Goal: Task Accomplishment & Management: Manage account settings

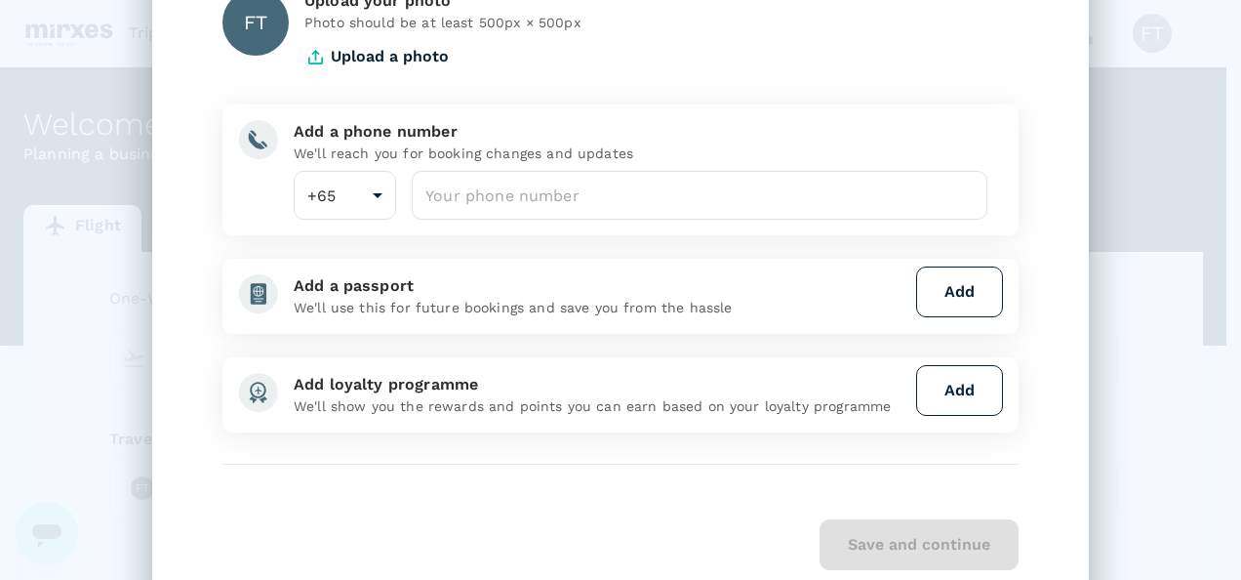
scroll to position [169, 0]
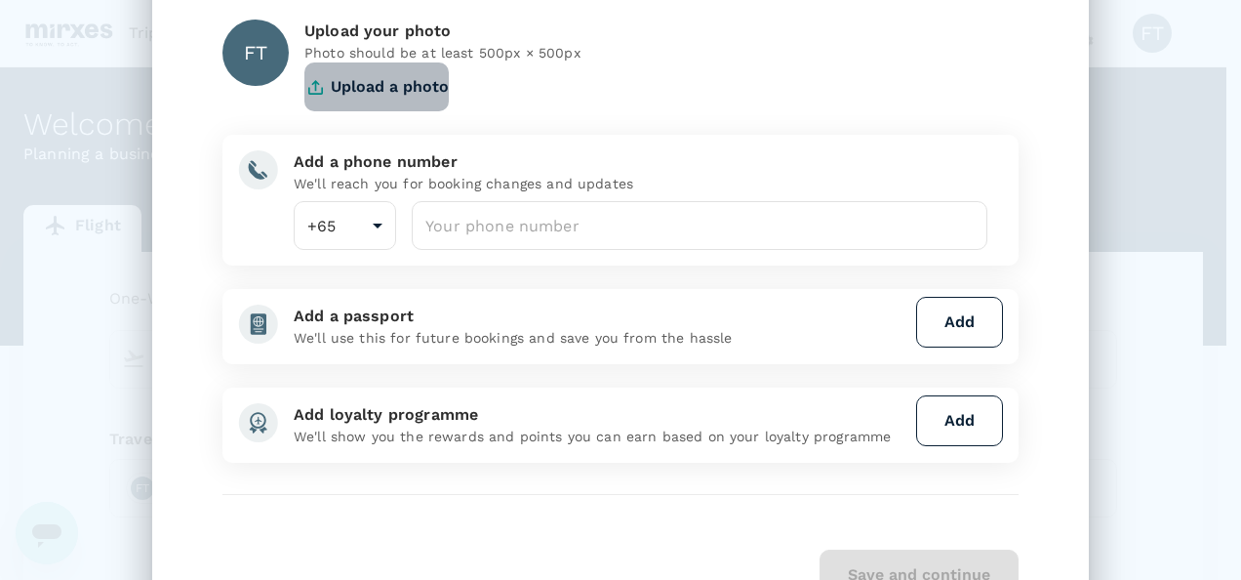
click at [341, 83] on button "Upload a photo" at bounding box center [376, 86] width 144 height 49
click at [351, 82] on button "Upload a photo" at bounding box center [376, 86] width 144 height 49
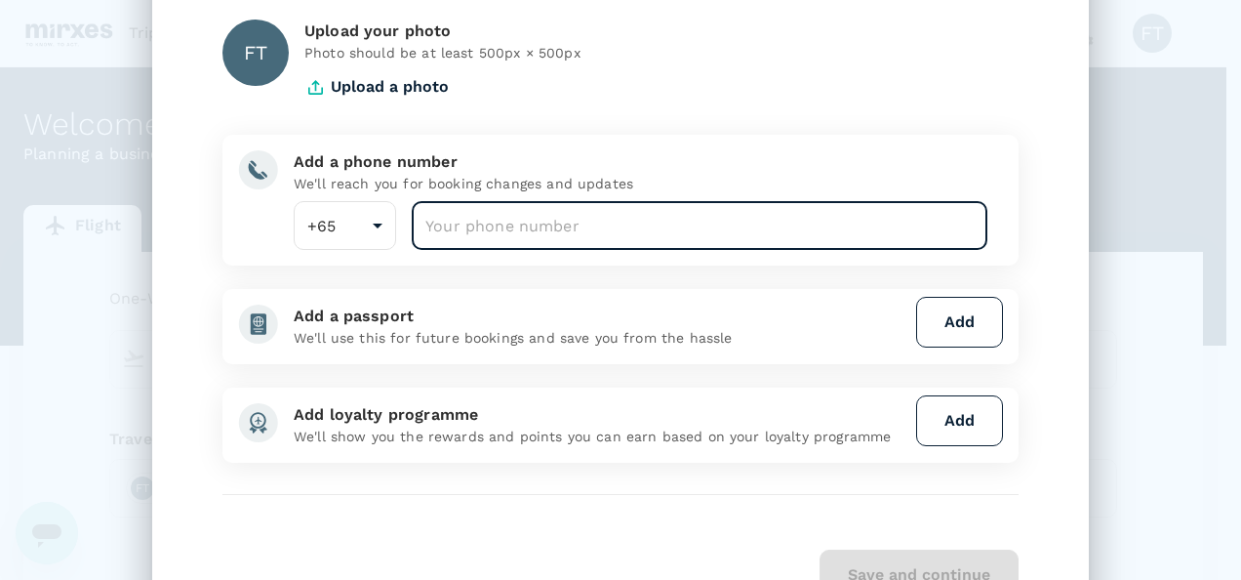
click at [464, 213] on input "number" at bounding box center [700, 225] width 576 height 49
click at [486, 226] on input "number" at bounding box center [700, 225] width 576 height 49
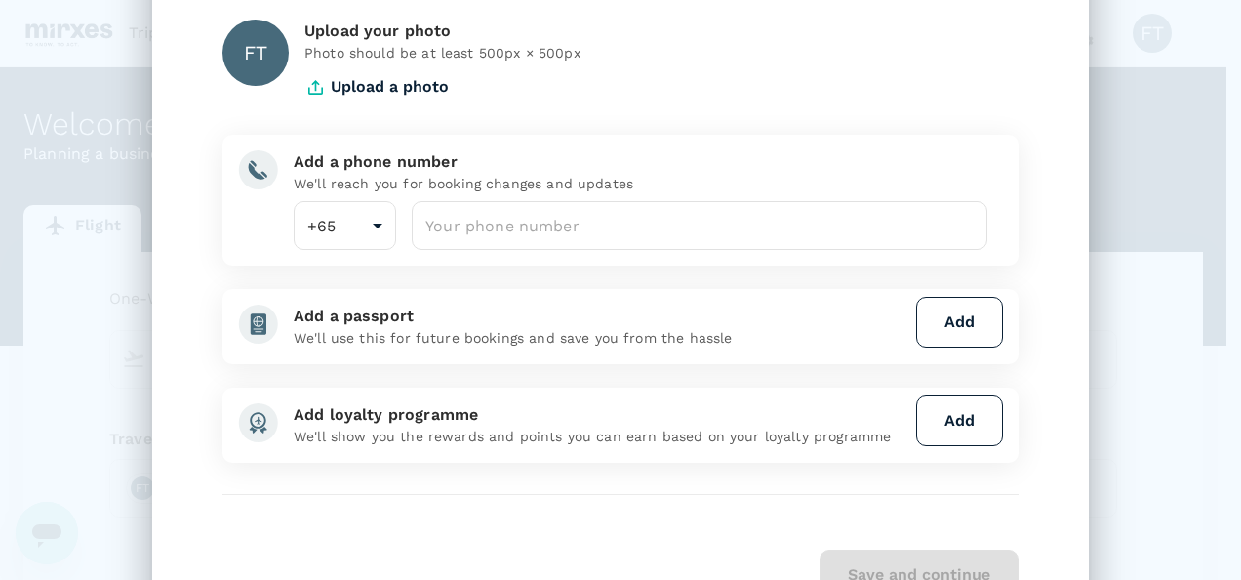
scroll to position [266, 0]
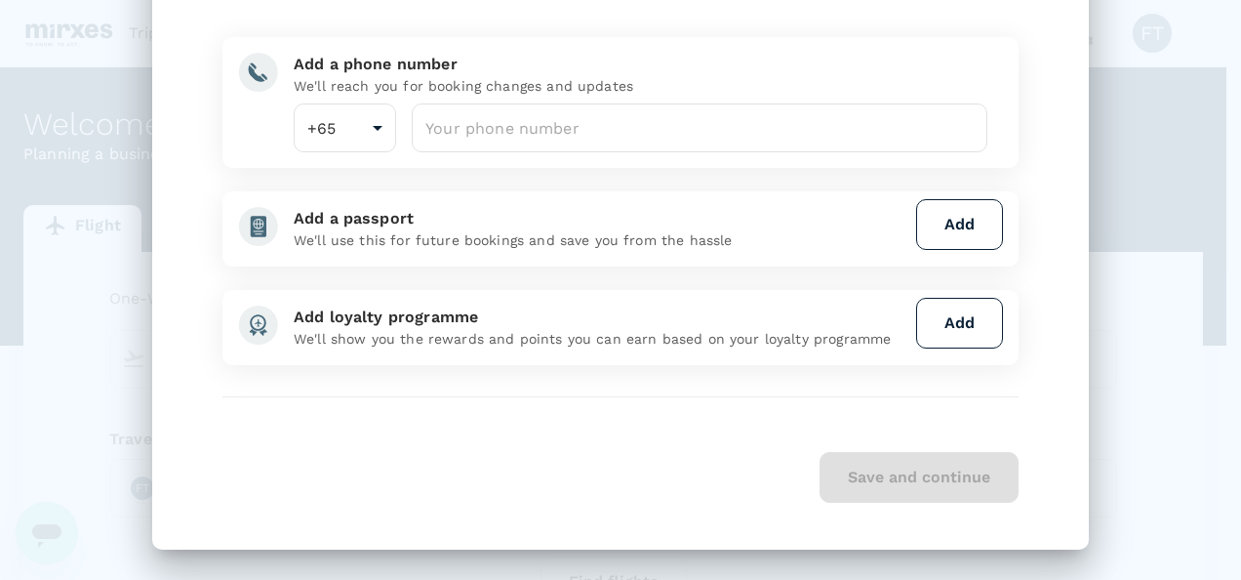
click at [974, 485] on div "Save and continue" at bounding box center [620, 477] width 796 height 51
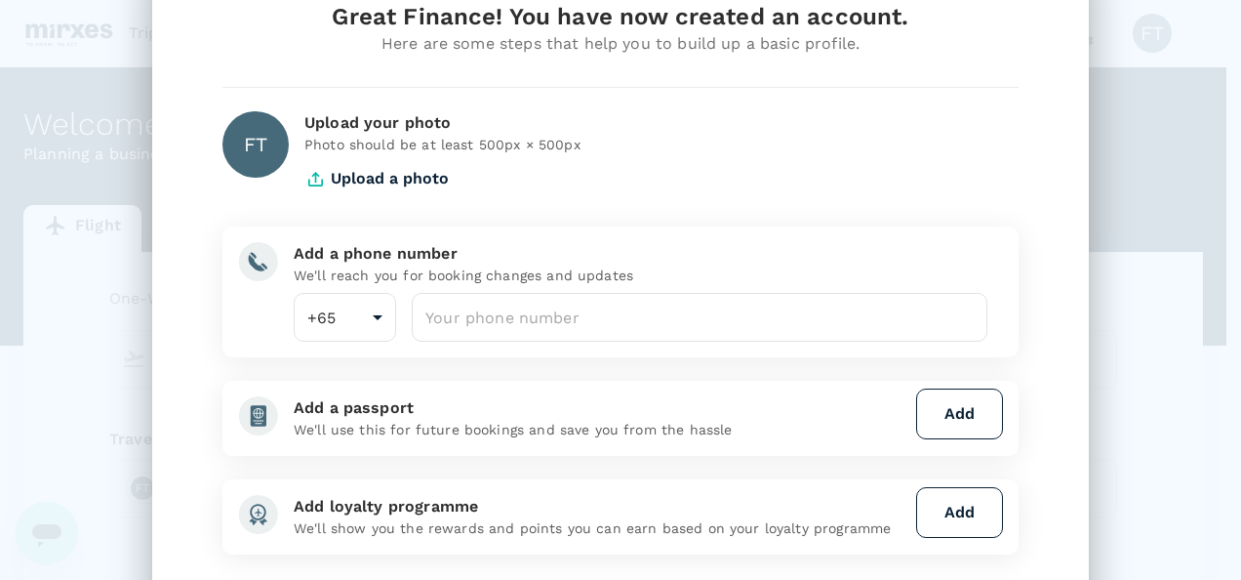
scroll to position [0, 0]
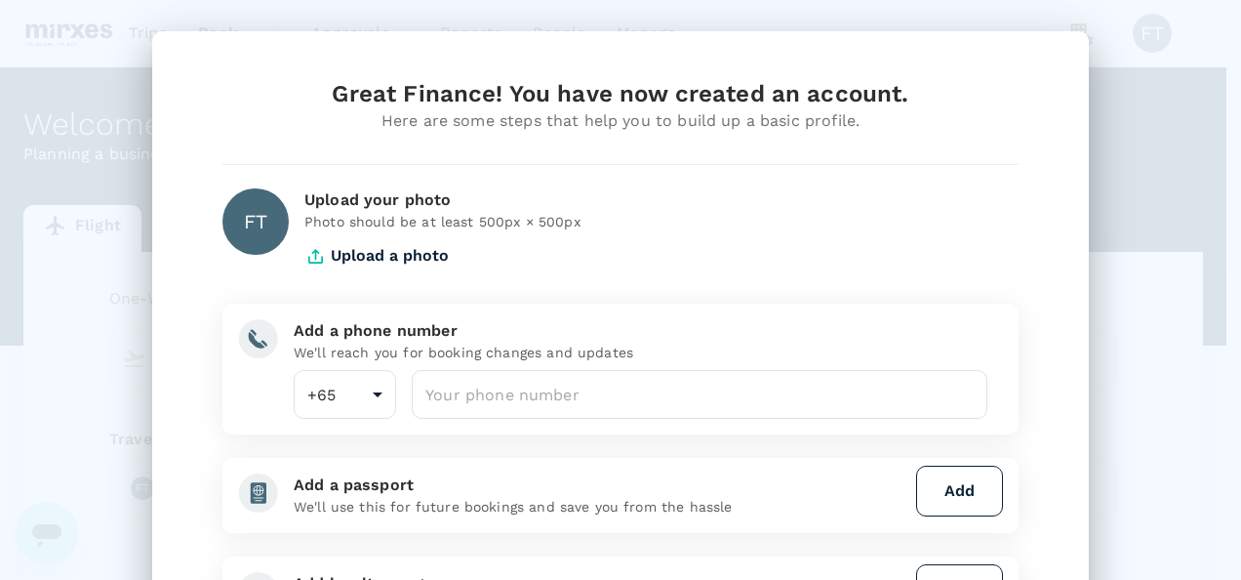
drag, startPoint x: 683, startPoint y: 69, endPoint x: 677, endPoint y: 60, distance: 11.4
click at [677, 60] on div "Great Finance! You have now created an account. Here are some steps that help y…" at bounding box center [620, 423] width 937 height 784
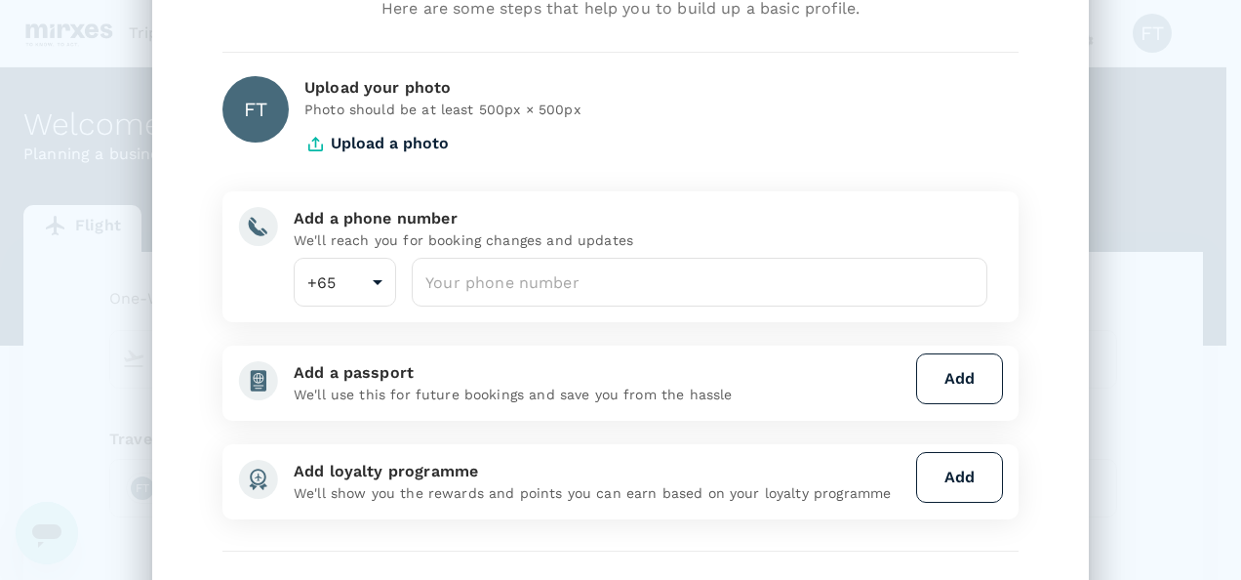
scroll to position [71, 0]
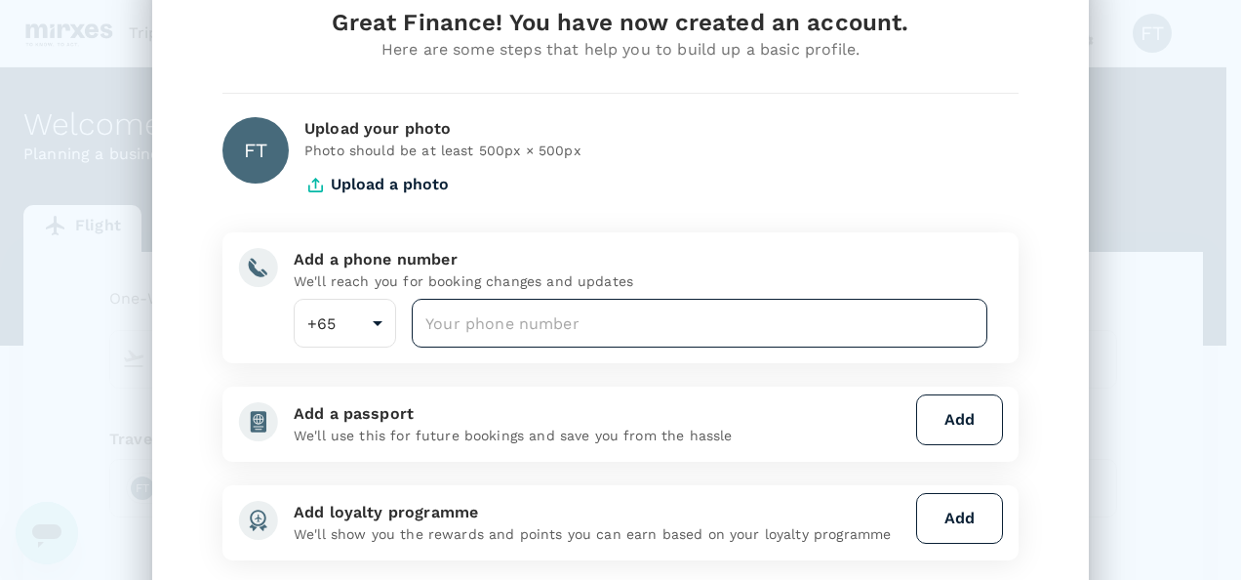
click at [629, 324] on input "number" at bounding box center [700, 323] width 576 height 49
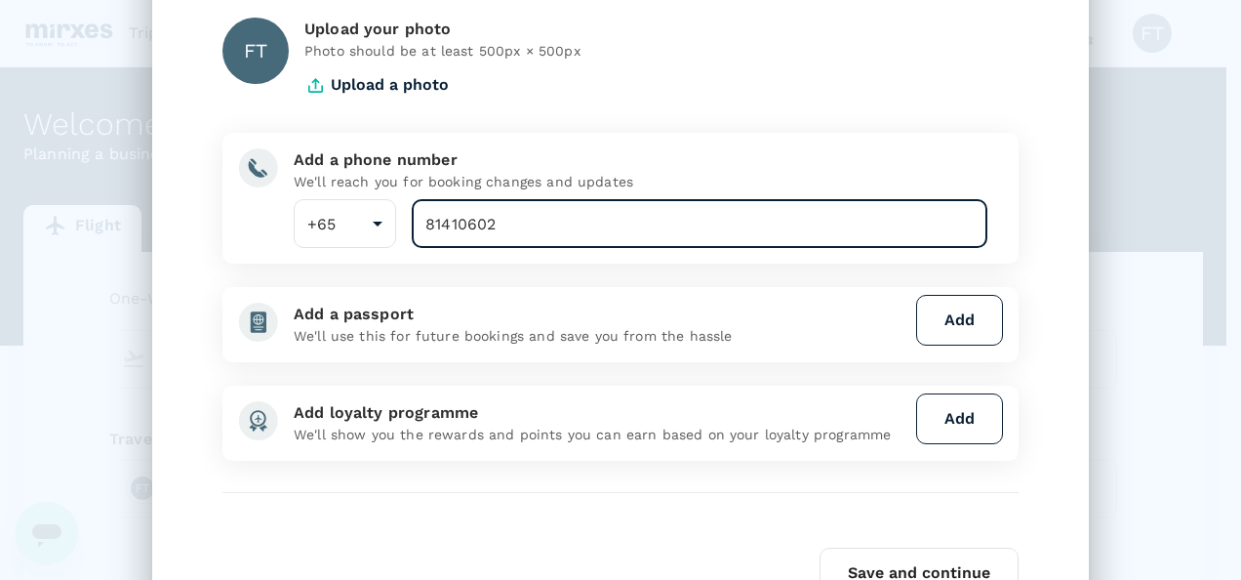
scroll to position [0, 0]
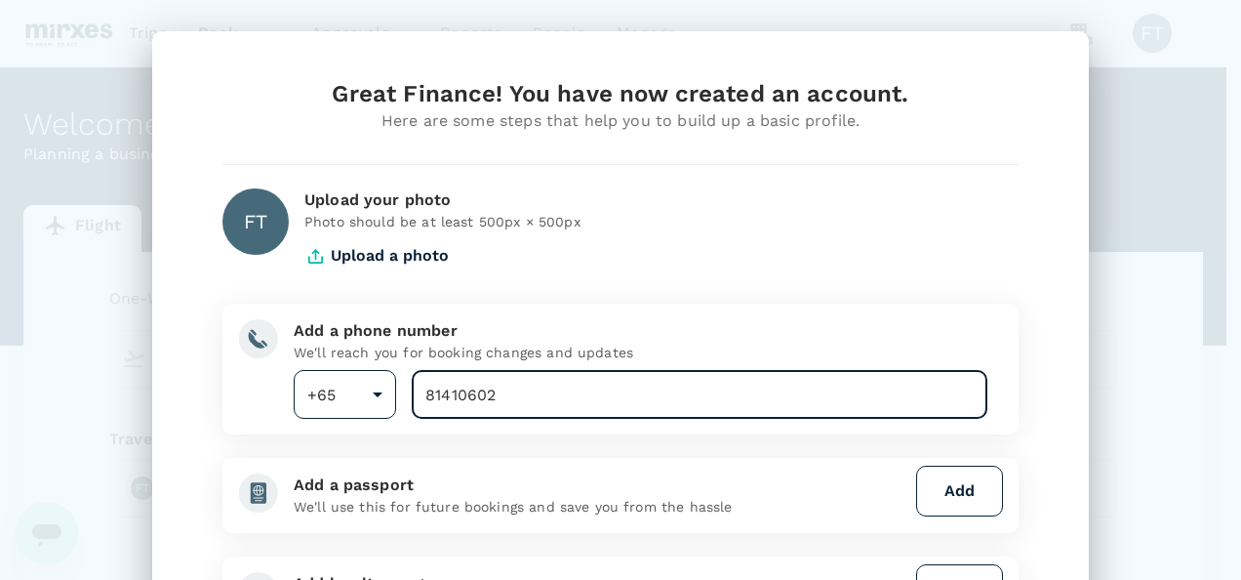
drag, startPoint x: 544, startPoint y: 394, endPoint x: 377, endPoint y: 392, distance: 167.8
click at [377, 392] on div "+65 65 ​ 81410602 ​" at bounding box center [632, 394] width 709 height 49
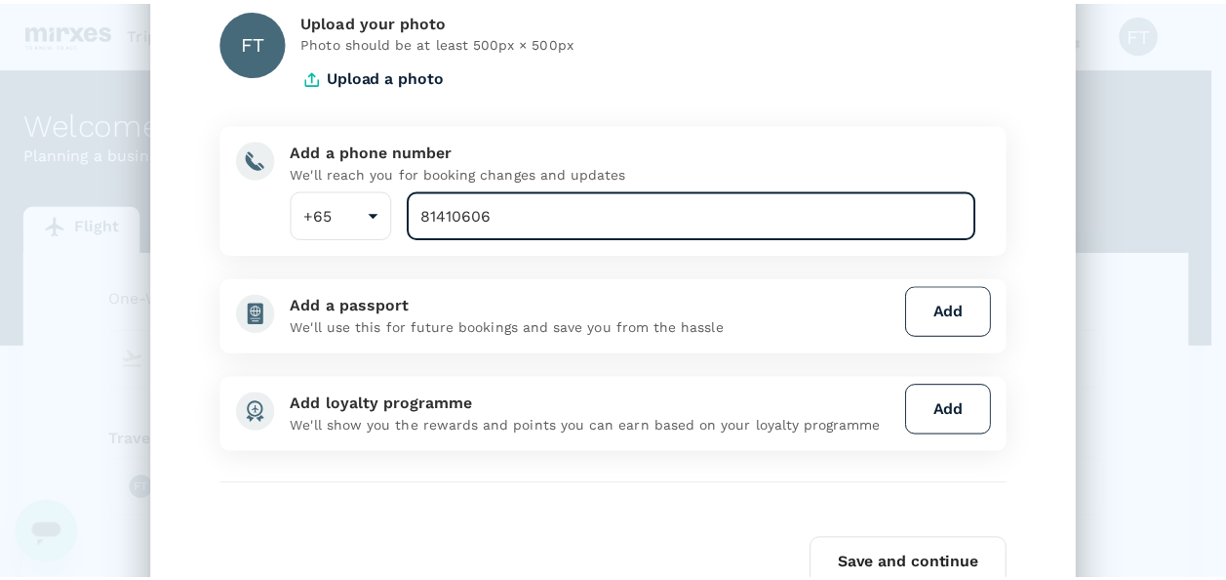
scroll to position [266, 0]
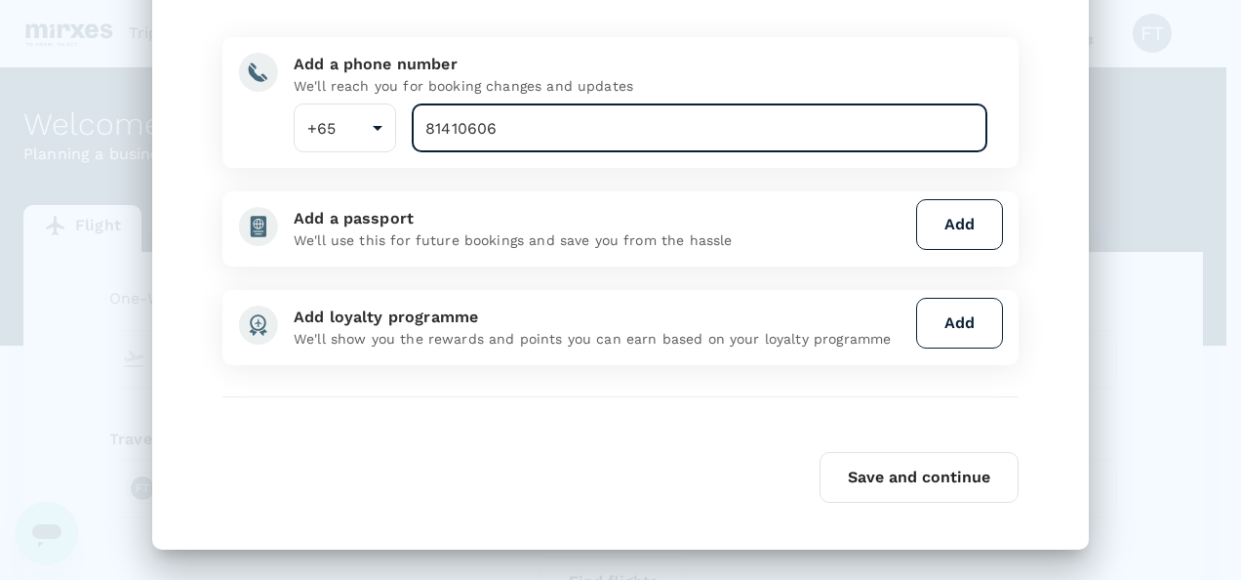
type input "81410606"
click at [859, 468] on button "Save and continue" at bounding box center [918, 477] width 199 height 51
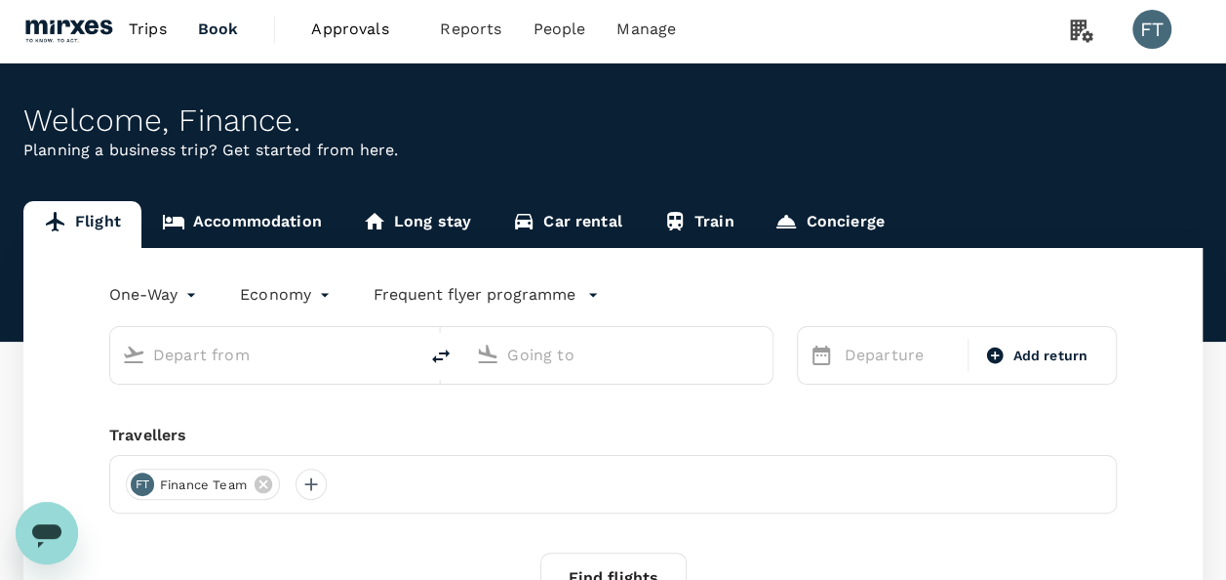
scroll to position [0, 0]
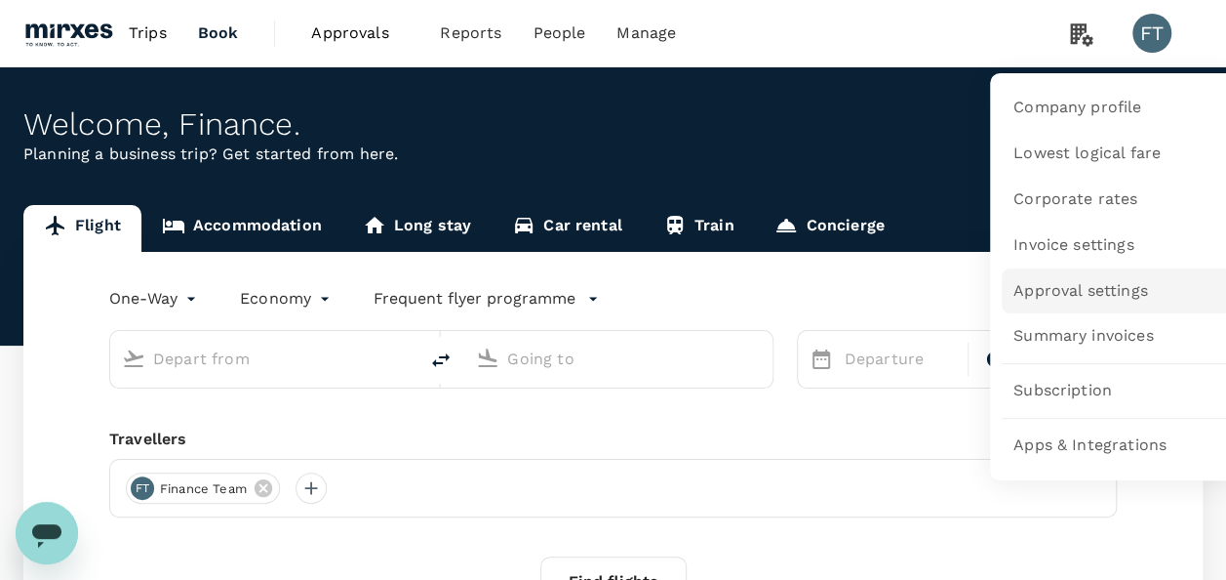
click at [1067, 281] on span "Approval settings" at bounding box center [1081, 291] width 135 height 22
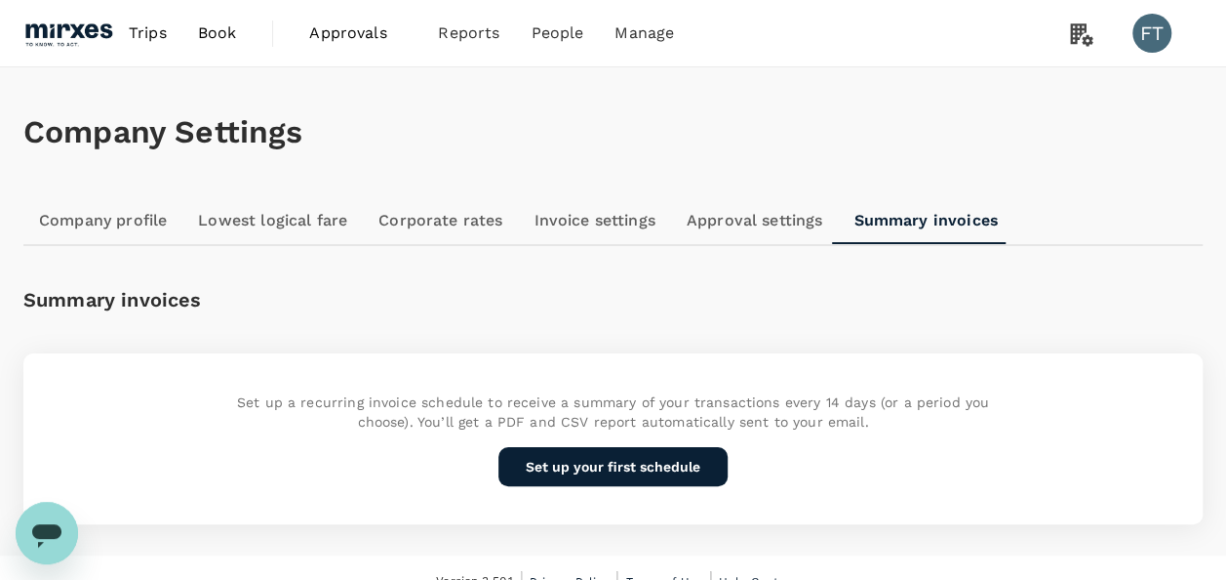
click at [609, 219] on link "Invoice settings" at bounding box center [594, 220] width 152 height 47
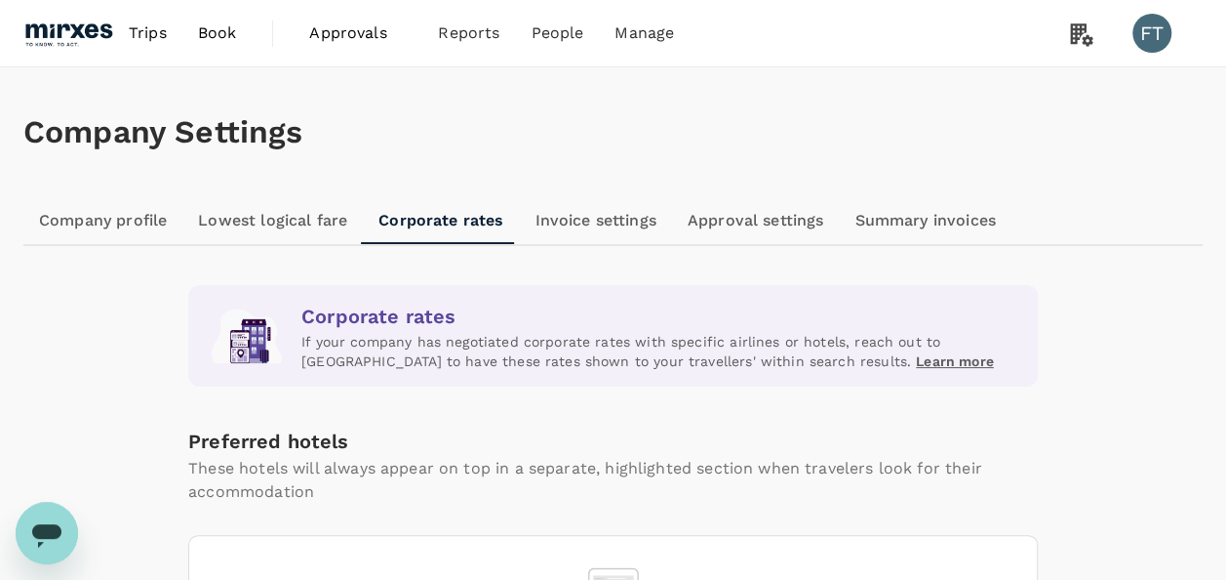
click at [290, 220] on link "Lowest logical fare" at bounding box center [272, 220] width 180 height 47
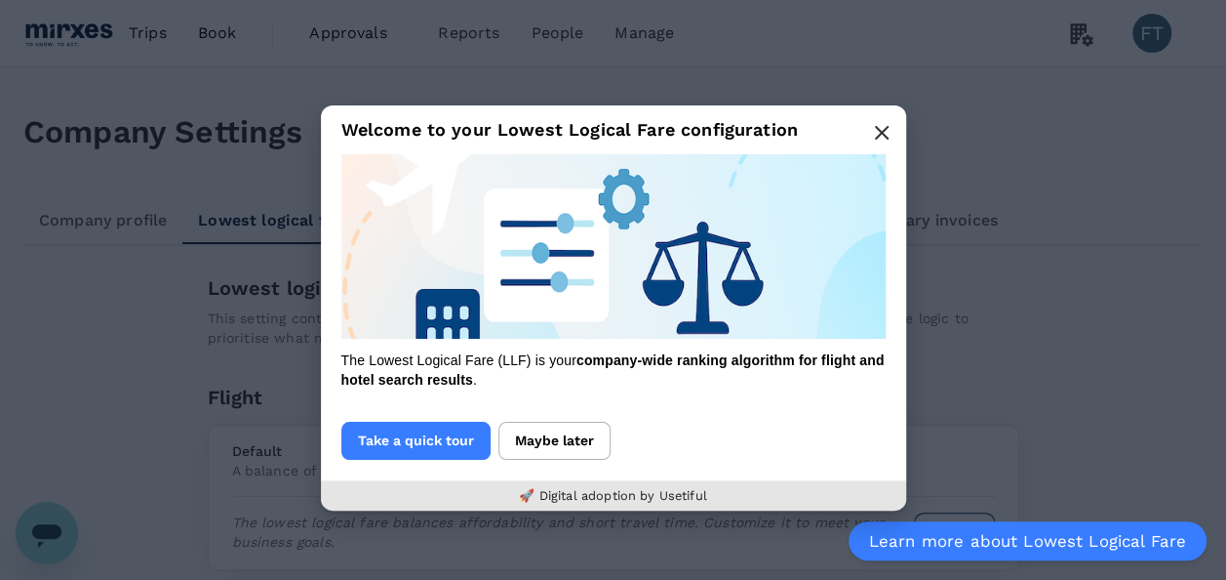
click at [876, 129] on icon "button" at bounding box center [882, 133] width 12 height 12
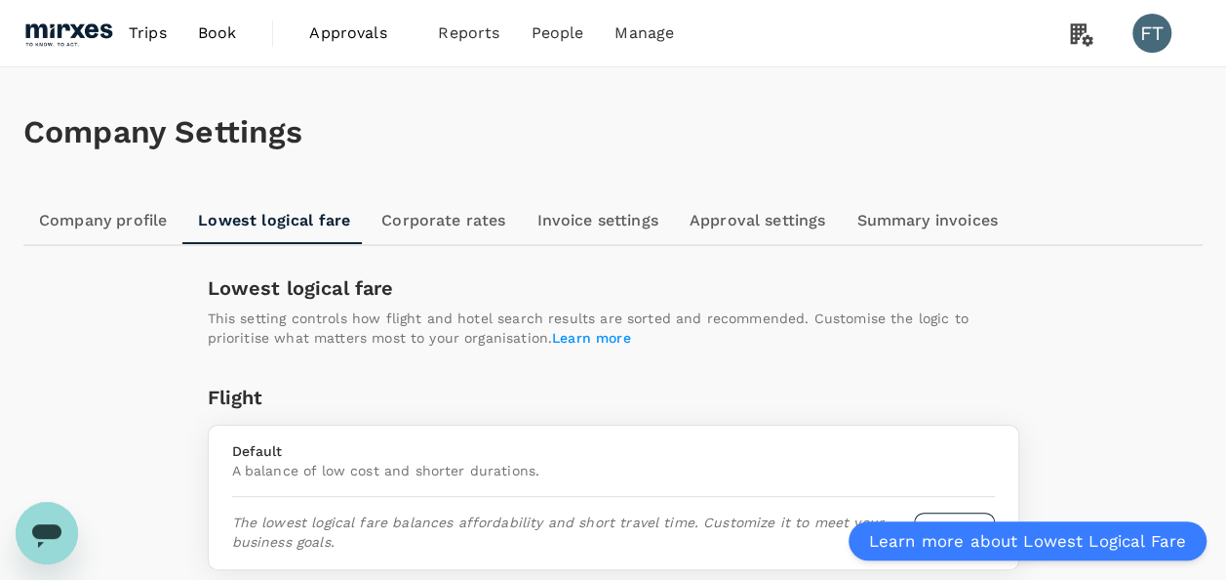
click at [120, 222] on link "Company profile" at bounding box center [102, 220] width 159 height 47
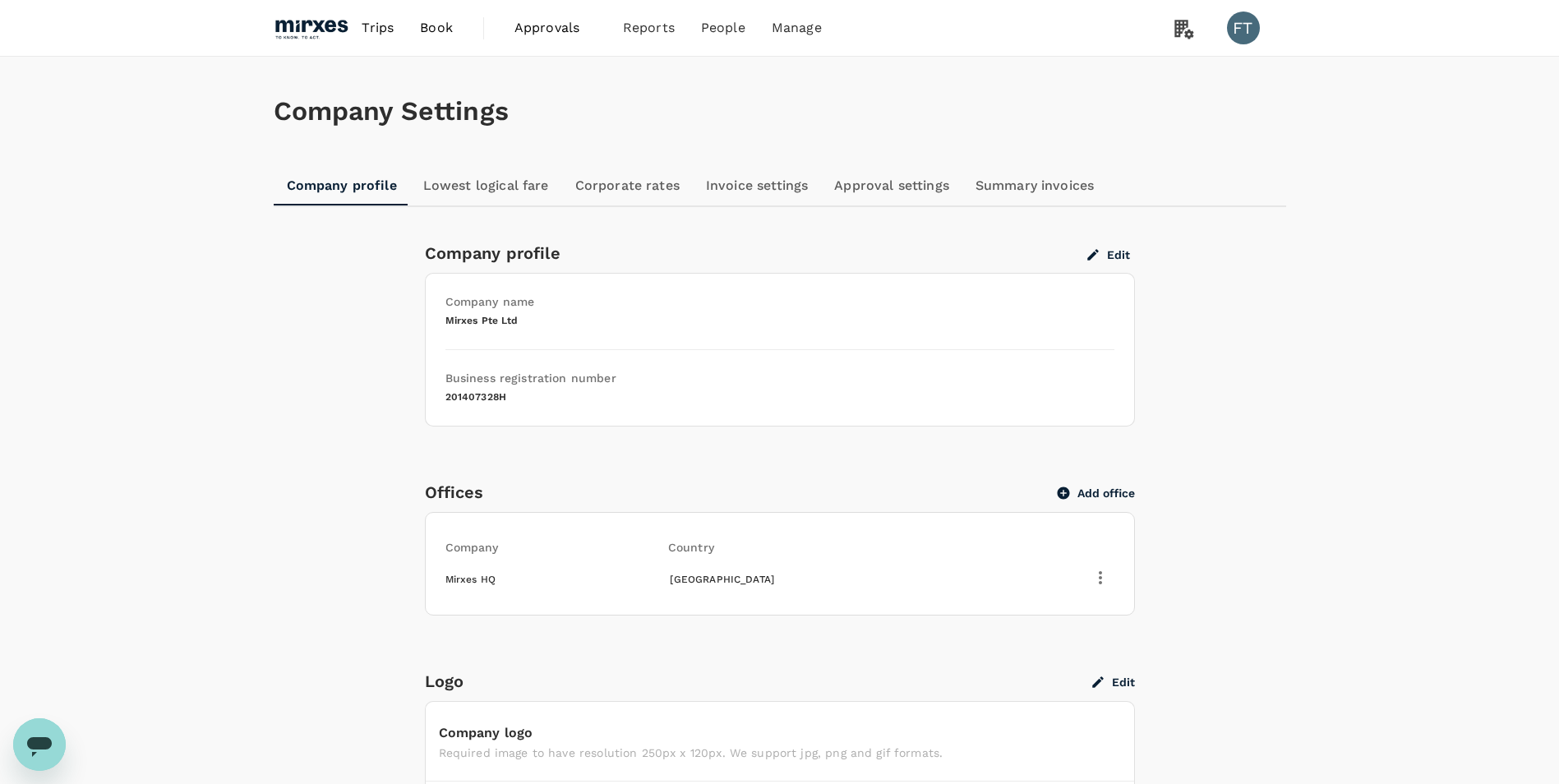
click at [490, 184] on link "Lowest logical fare" at bounding box center [486, 185] width 152 height 40
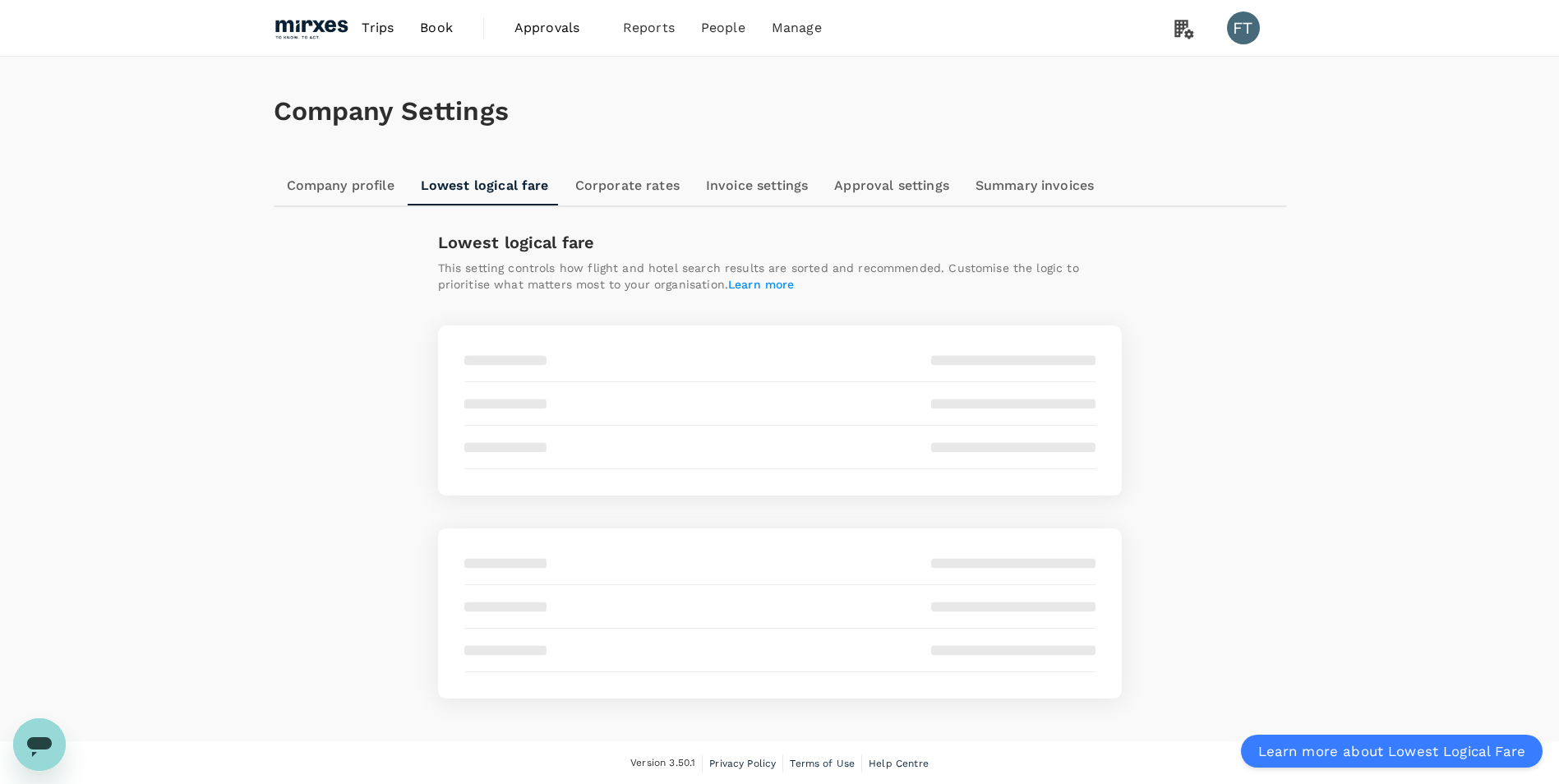
click at [554, 33] on span "Approvals" at bounding box center [556, 27] width 83 height 19
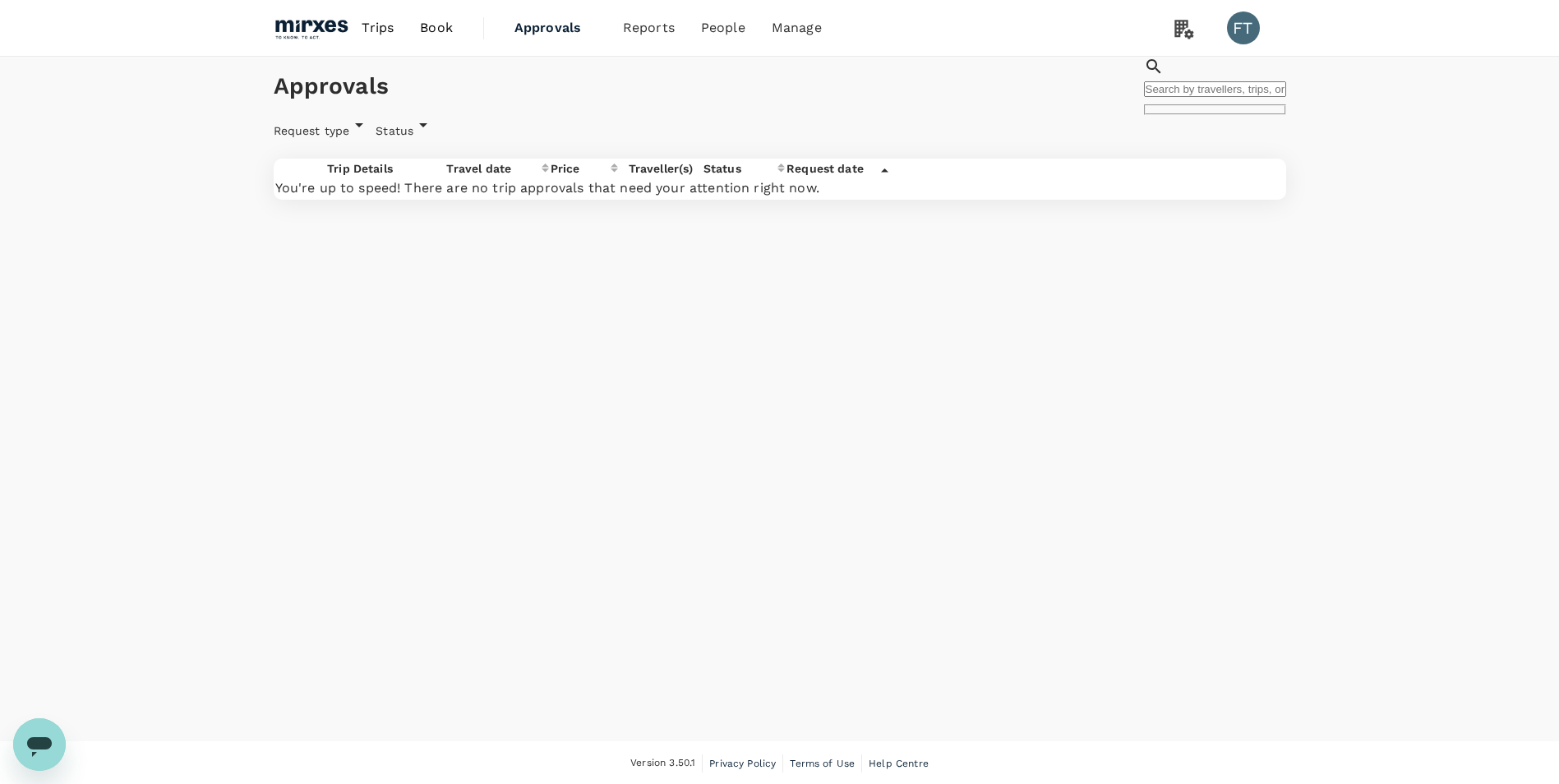
click at [428, 34] on span "Book" at bounding box center [436, 27] width 33 height 19
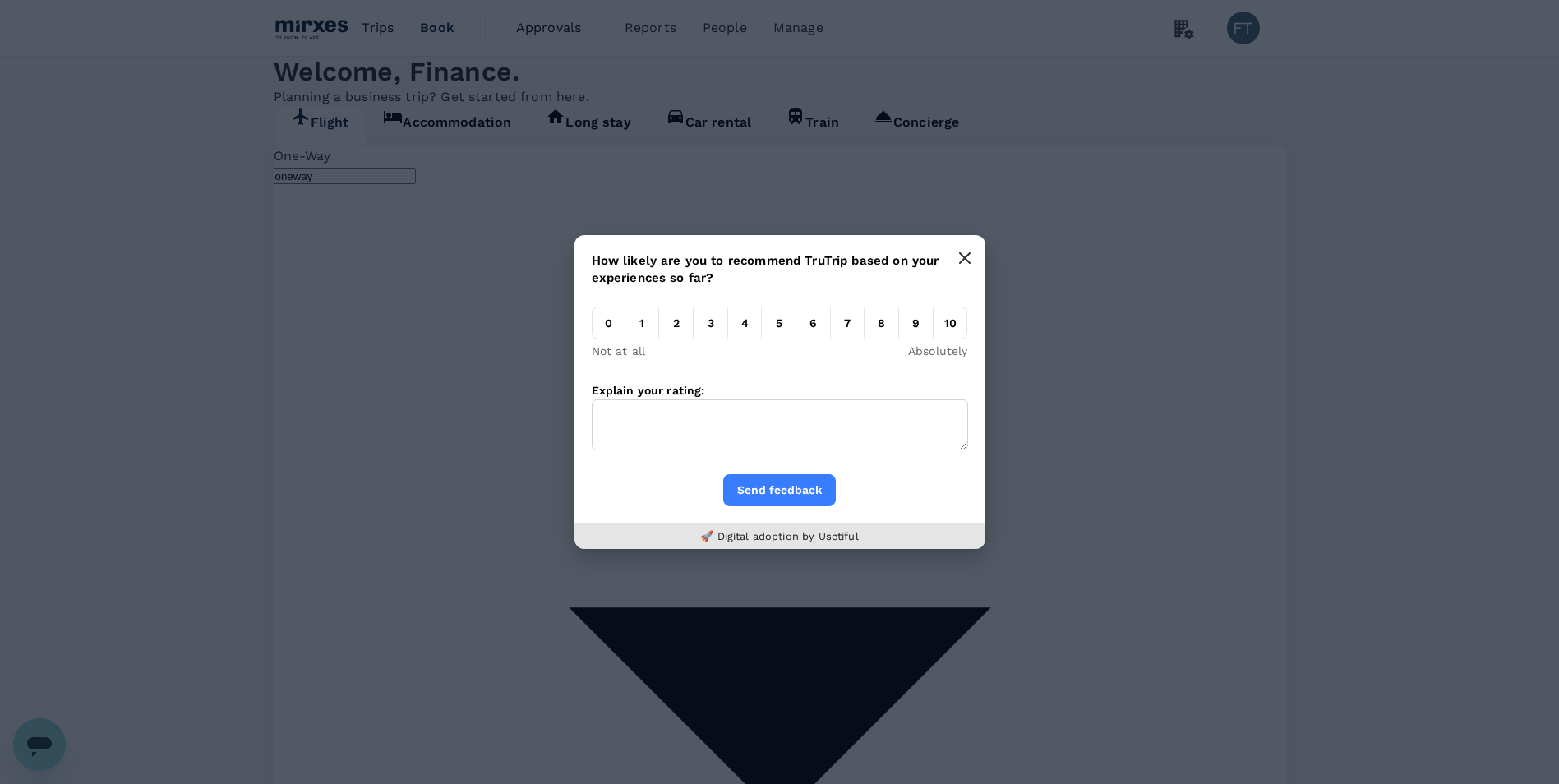
click at [968, 257] on icon "button" at bounding box center [965, 259] width 13 height 13
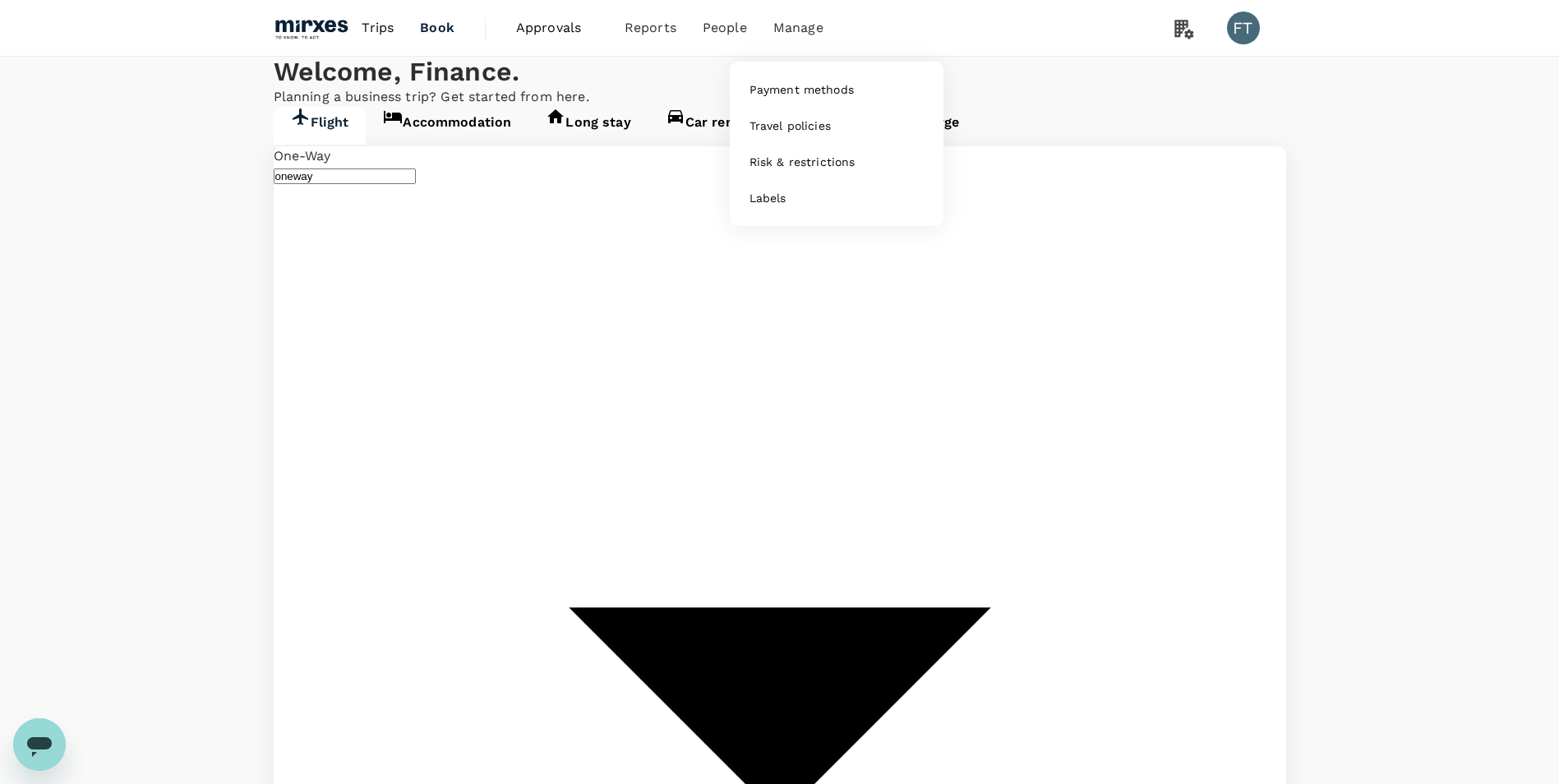
click at [795, 21] on span "Manage" at bounding box center [798, 27] width 51 height 19
click at [797, 34] on span "Manage" at bounding box center [798, 27] width 51 height 19
click at [792, 37] on span "Manage" at bounding box center [798, 27] width 51 height 19
click at [797, 92] on span "Payment methods" at bounding box center [802, 90] width 104 height 17
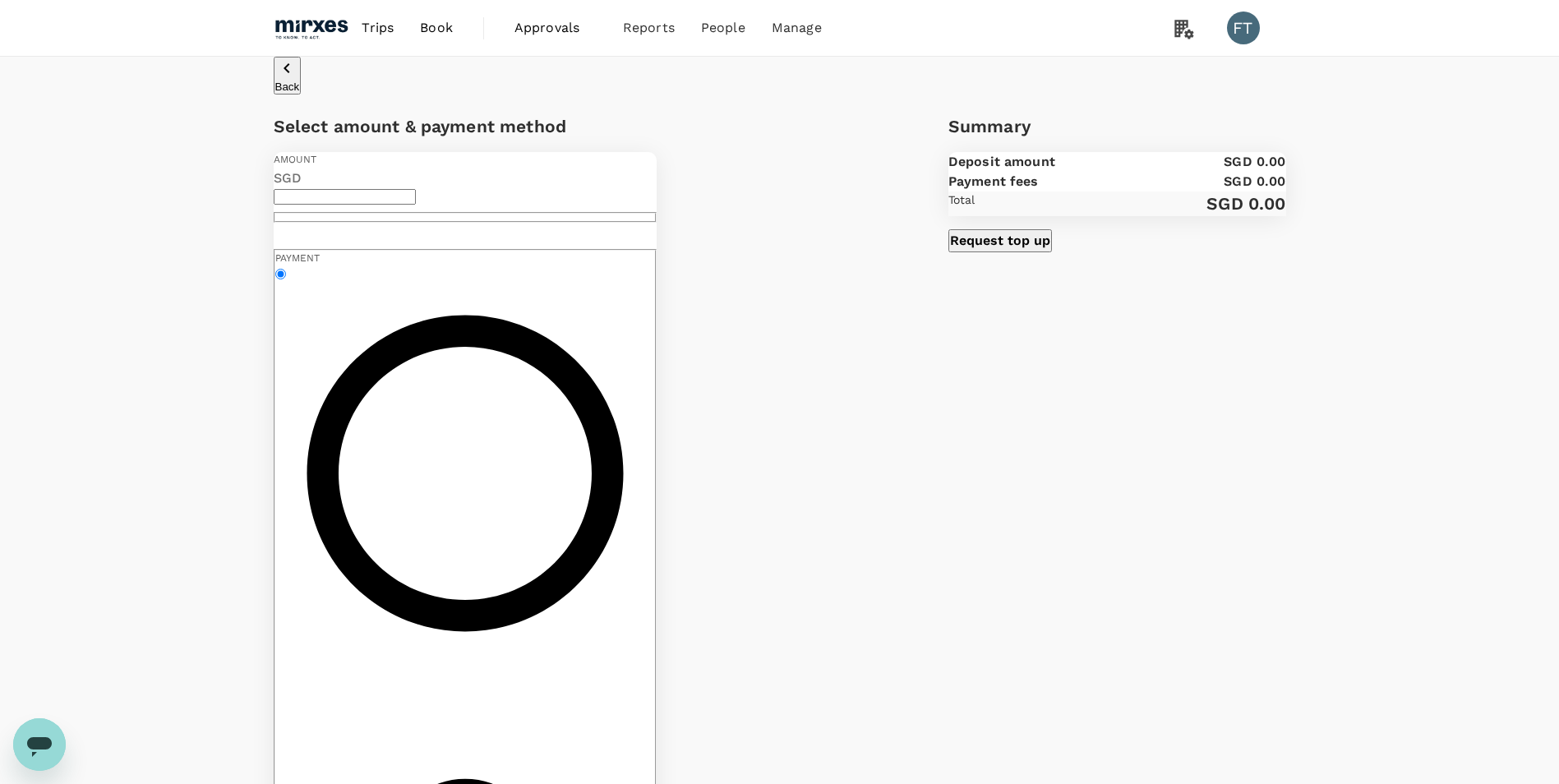
radio input "true"
click at [1032, 253] on button "Request top up" at bounding box center [1000, 240] width 104 height 23
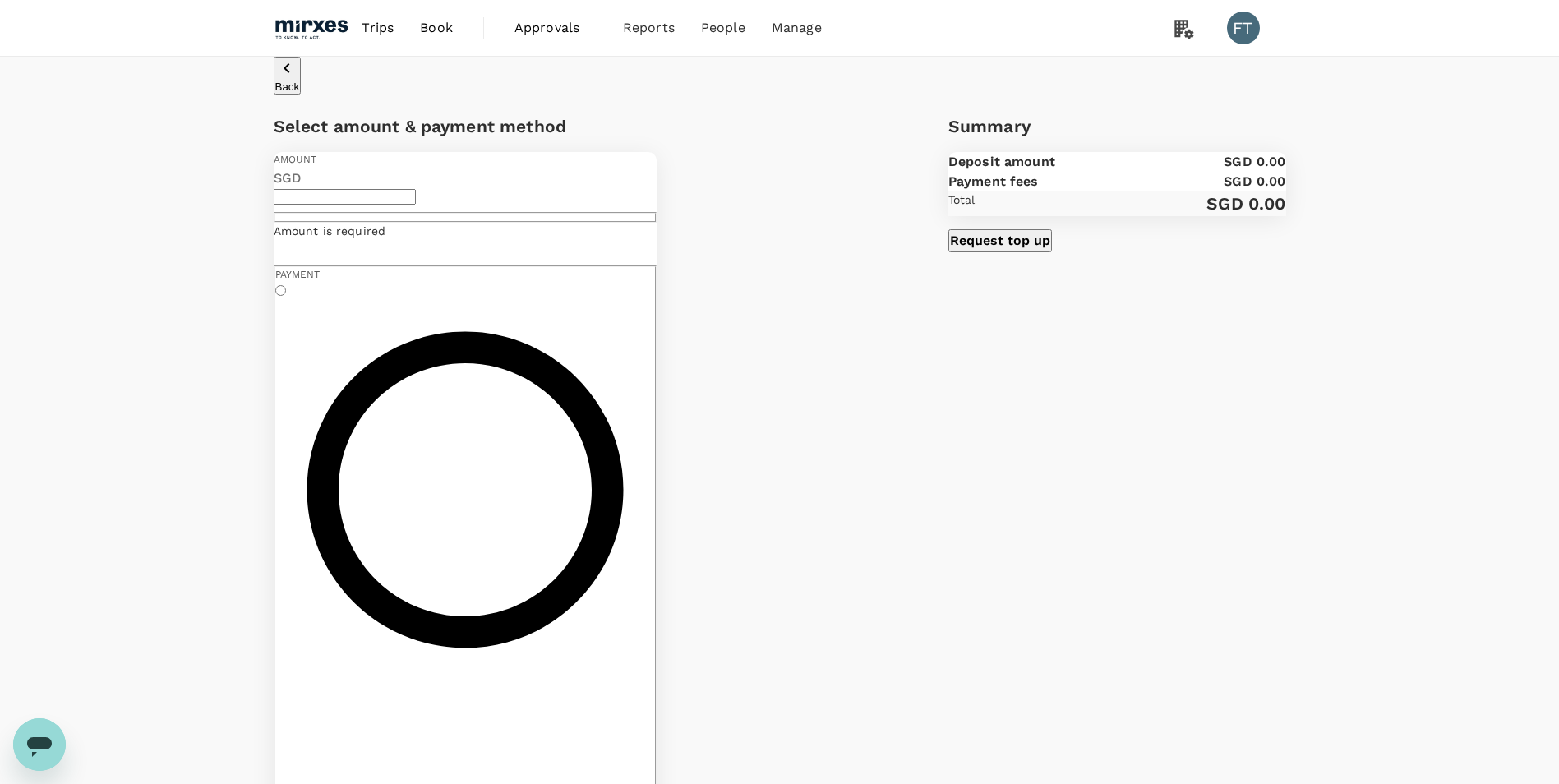
click at [286, 296] on input "Manually transfer from your bank $0 payment fees. Funds arrive in hours or up t…" at bounding box center [280, 291] width 11 height 11
radio input "true"
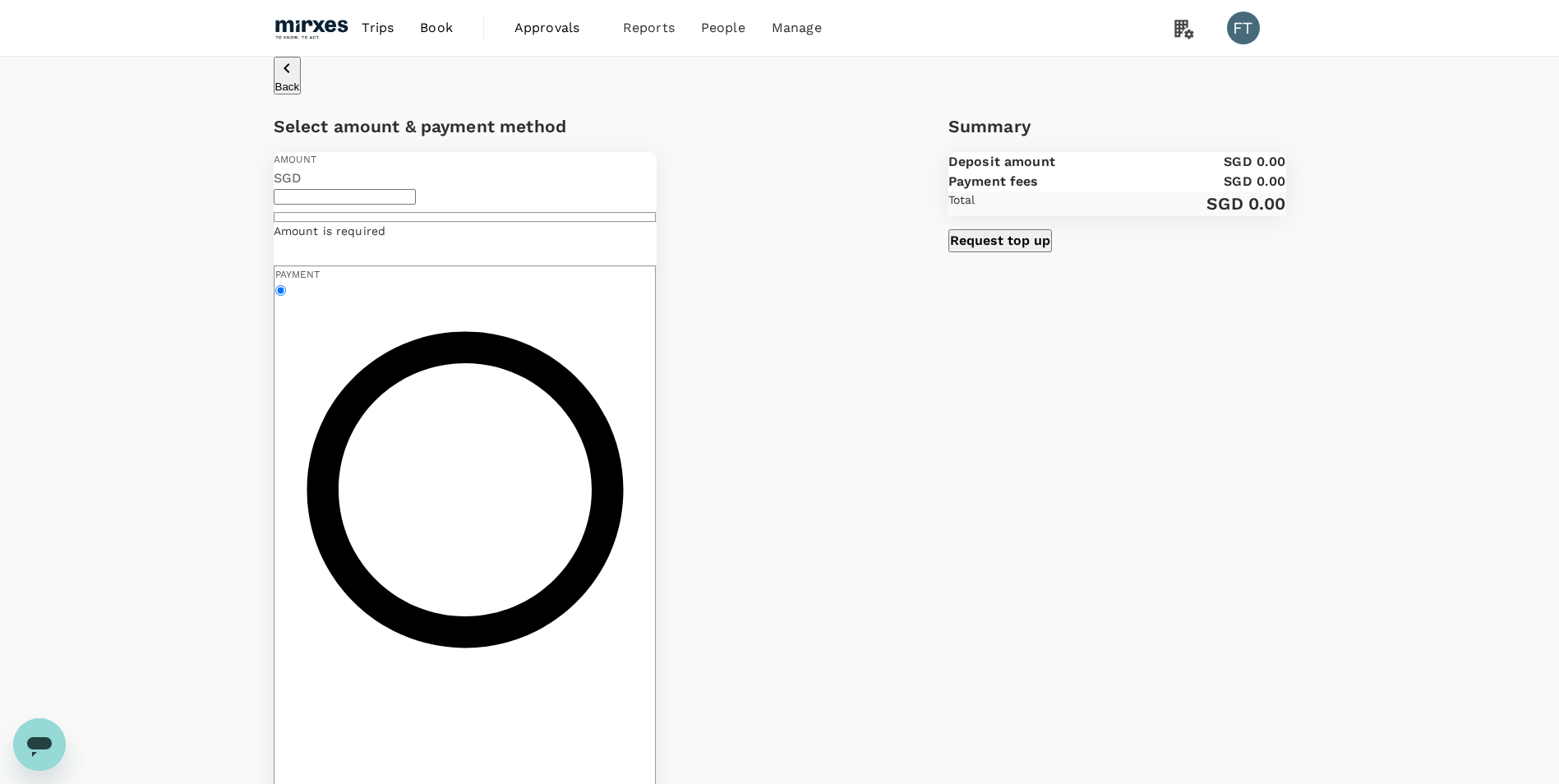
radio input "true"
click at [347, 188] on p "SGD" at bounding box center [466, 178] width 384 height 19
click at [364, 222] on div "SGD ​" at bounding box center [466, 195] width 384 height 54
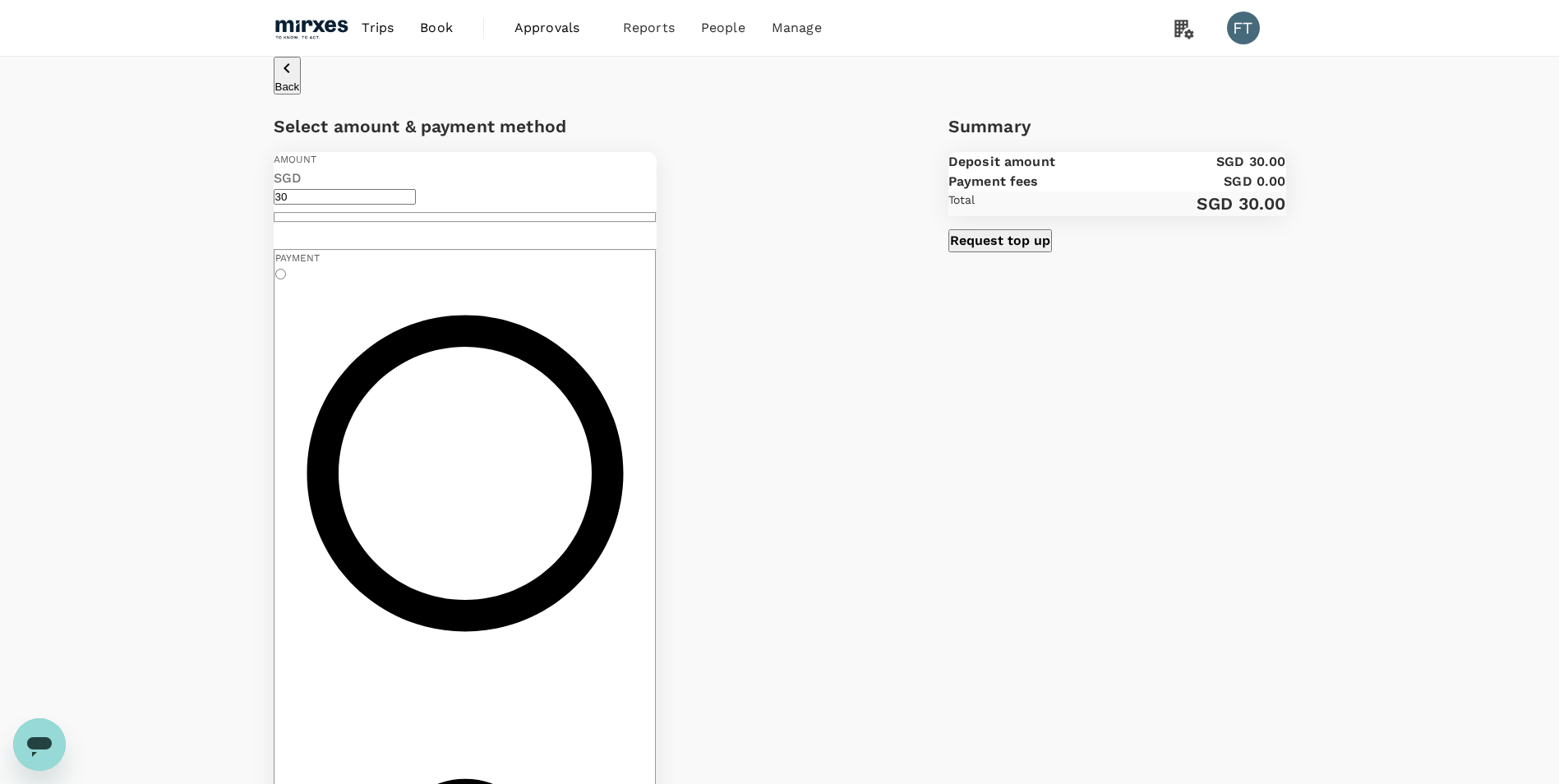
type input "3"
type input "20,000"
click at [1032, 253] on button "Request top up" at bounding box center [1000, 240] width 104 height 23
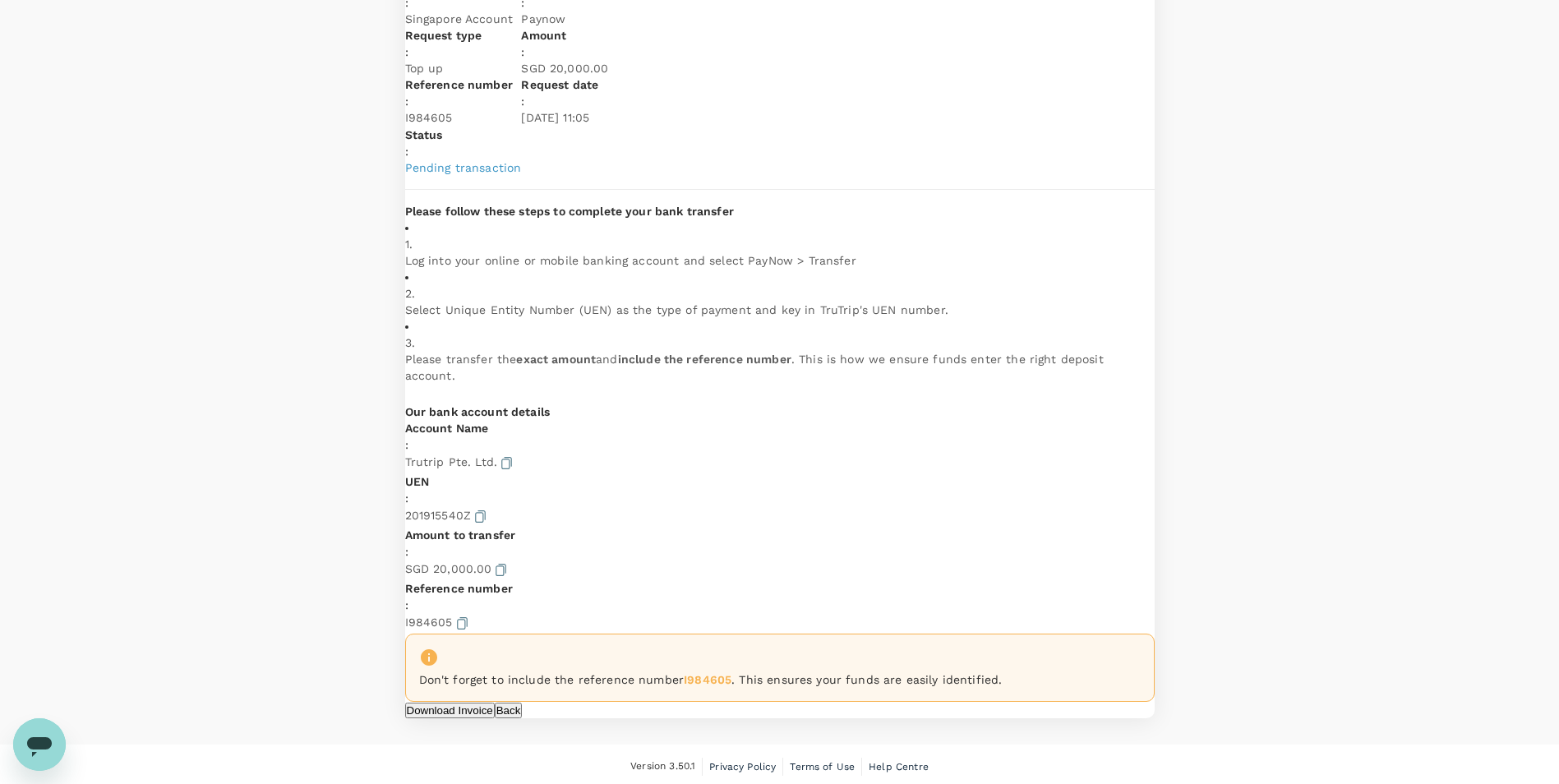
scroll to position [268, 0]
click at [494, 488] on button "Download Invoice" at bounding box center [450, 707] width 89 height 16
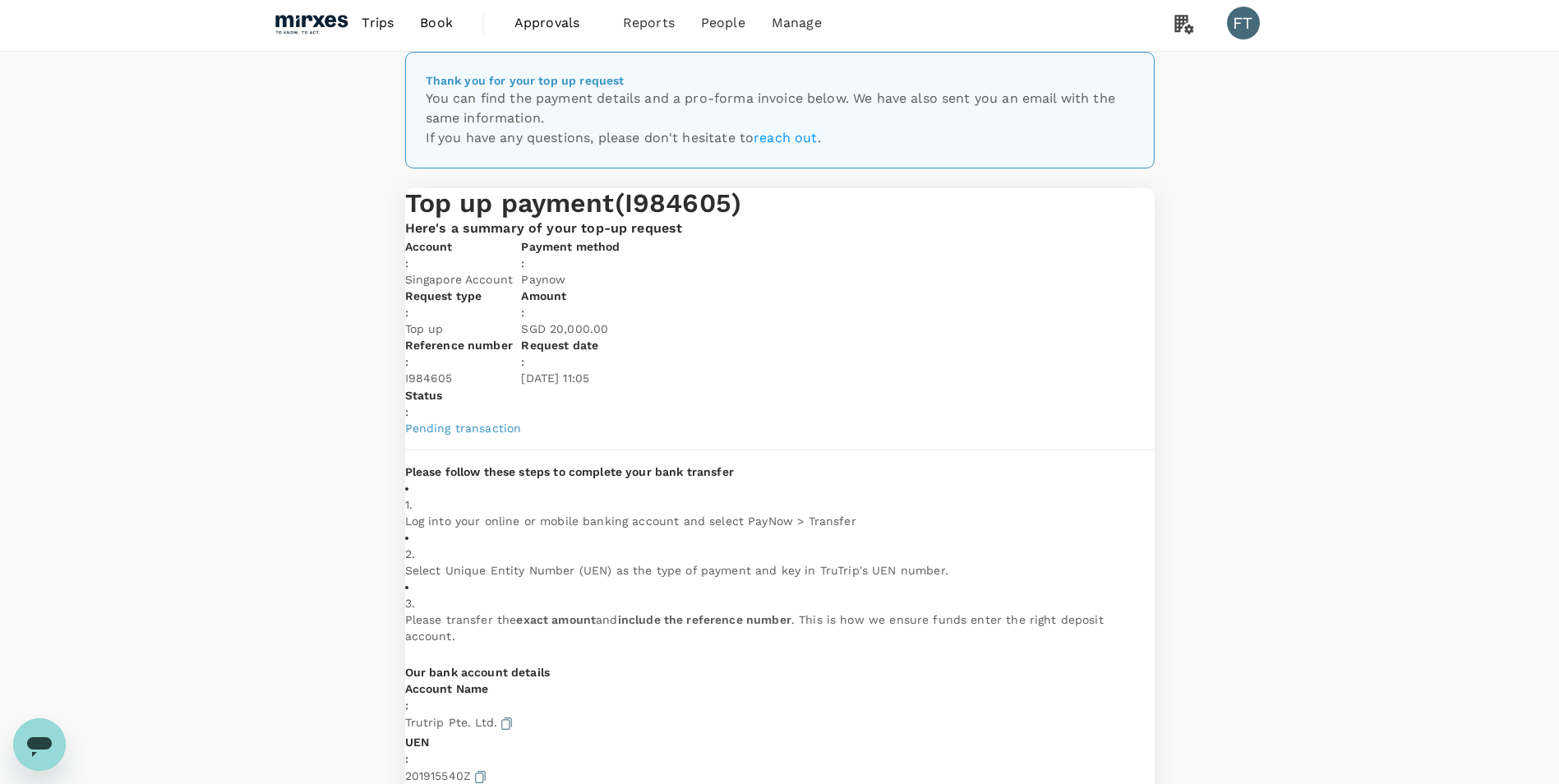
scroll to position [0, 0]
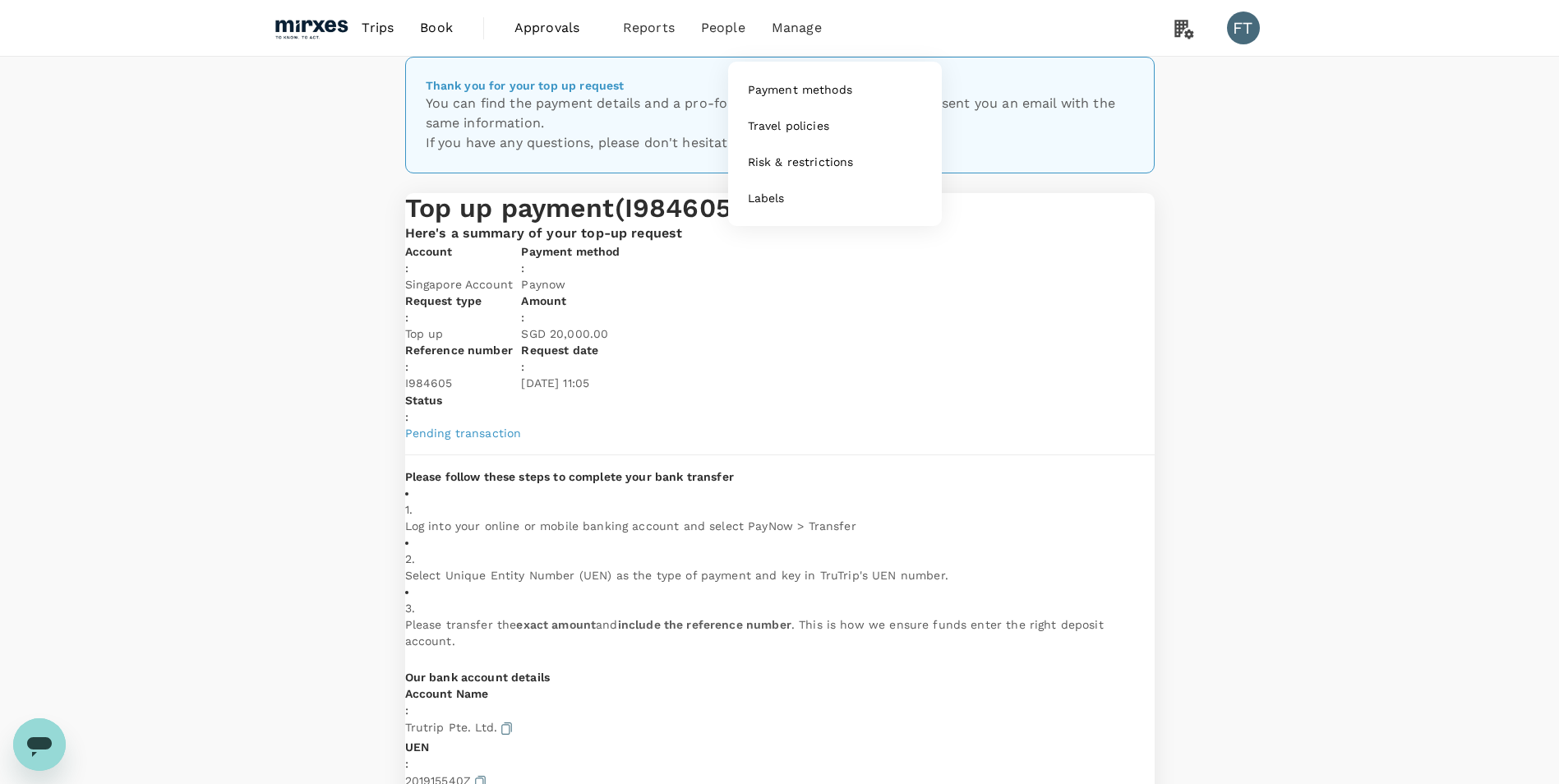
click at [820, 31] on li "Manage" at bounding box center [796, 28] width 77 height 56
click at [787, 22] on span "Manage" at bounding box center [797, 27] width 51 height 19
click at [790, 41] on li "Manage" at bounding box center [796, 28] width 77 height 56
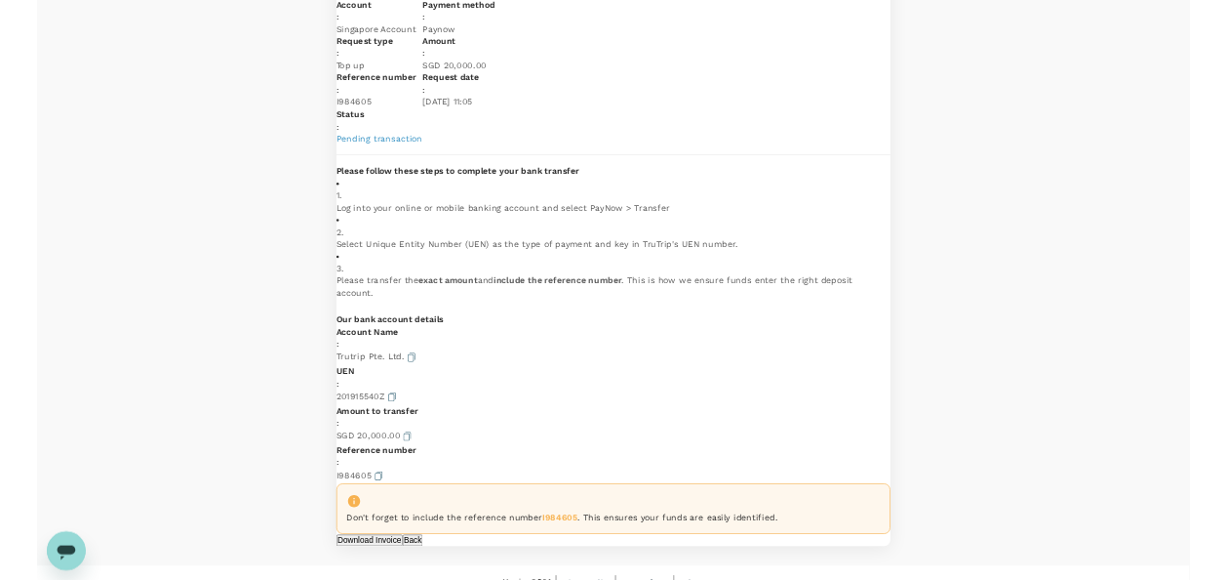
scroll to position [293, 0]
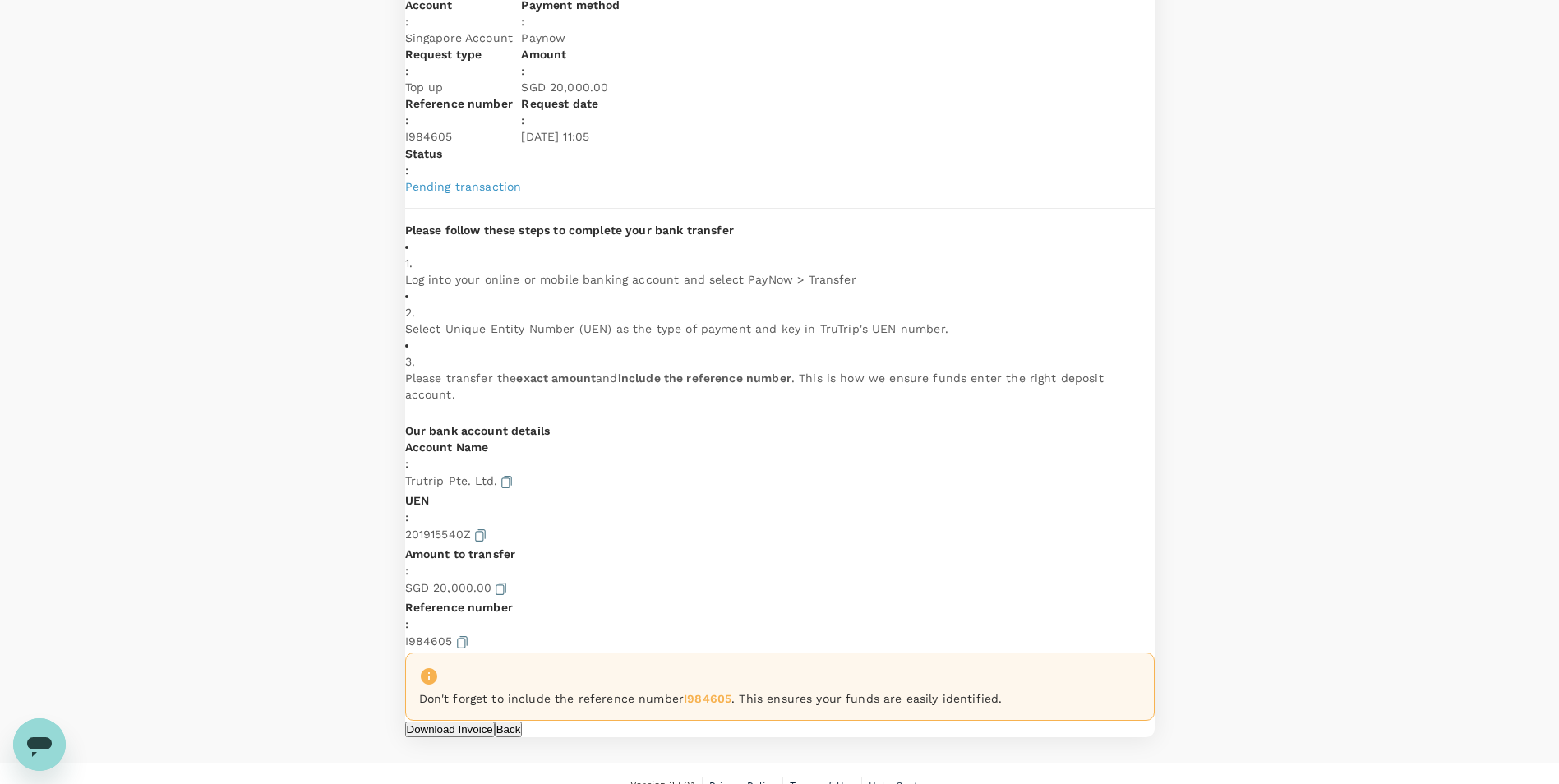
click at [486, 488] on icon "button" at bounding box center [480, 535] width 11 height 13
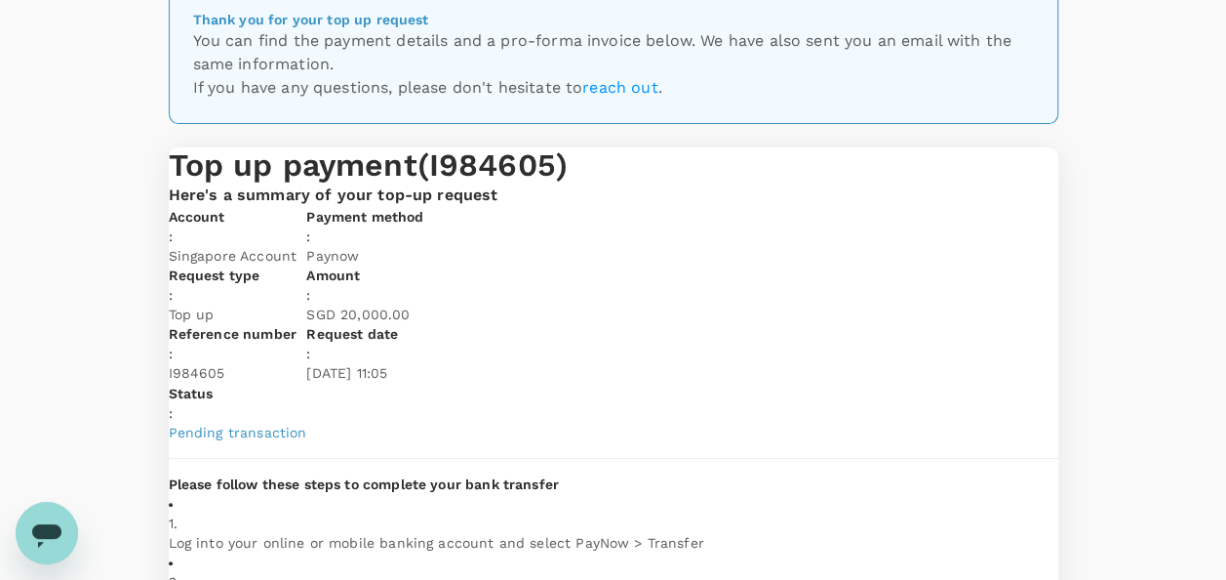
scroll to position [0, 0]
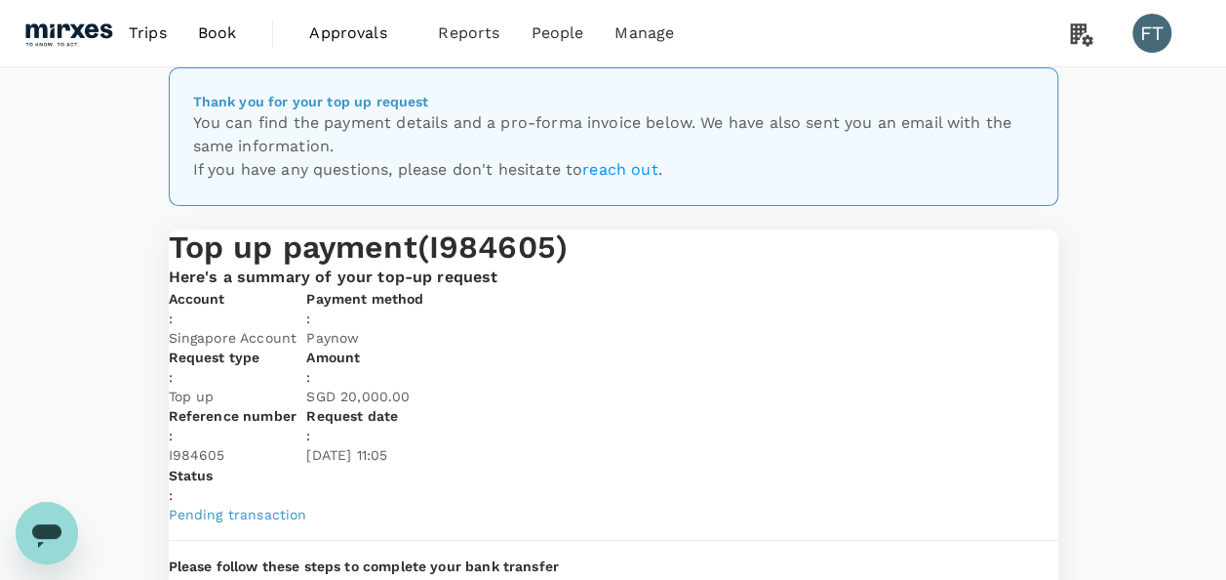
click at [108, 31] on img at bounding box center [68, 33] width 90 height 43
